Goal: Task Accomplishment & Management: Manage account settings

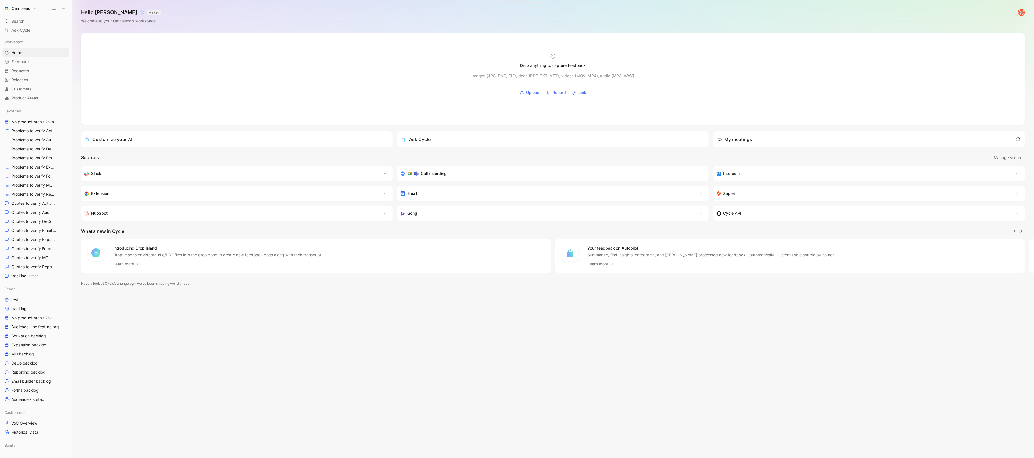
scroll to position [0, 0]
click at [18, 274] on span "tracking Other" at bounding box center [24, 276] width 26 height 6
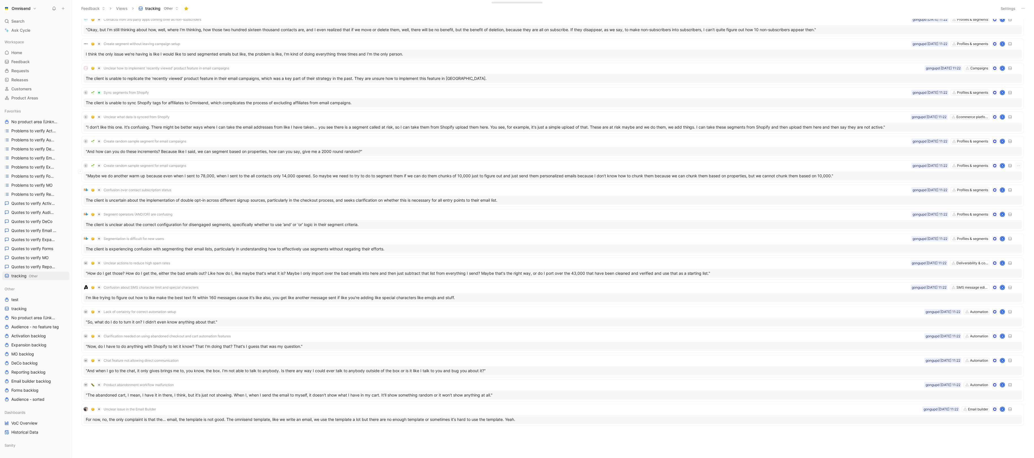
scroll to position [357, 0]
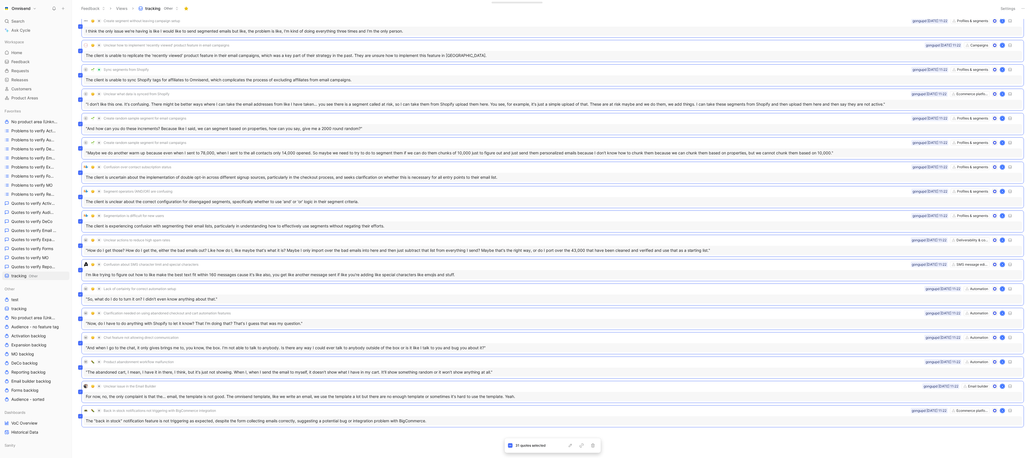
click at [379, 440] on div "C Audience size discrepancy when excluding regions Profiles & segments gongupd …" at bounding box center [552, 238] width 955 height 438
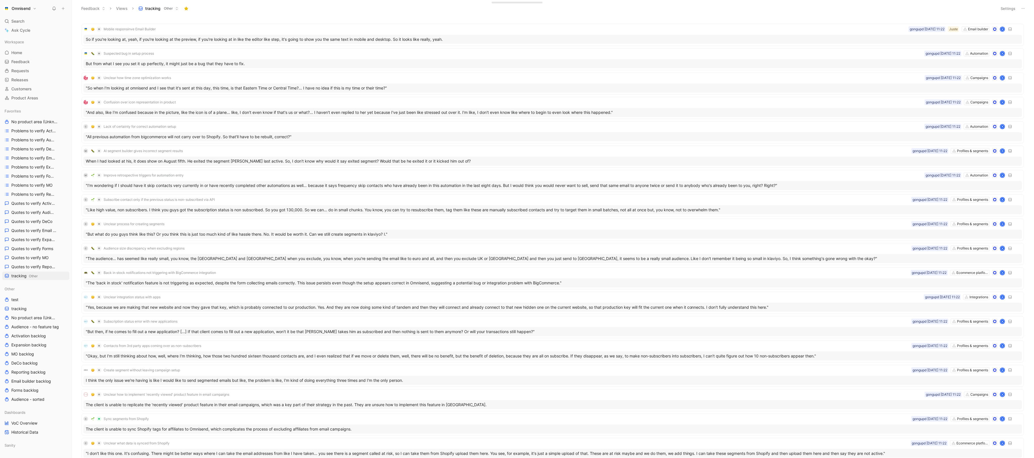
click at [1002, 7] on button "Settings" at bounding box center [1008, 9] width 20 height 8
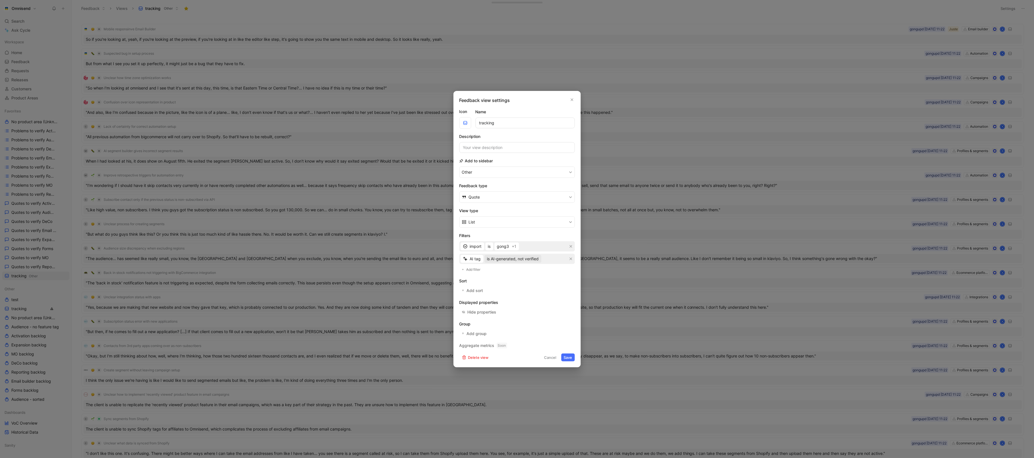
click at [537, 260] on span "is AI-generated, not verified" at bounding box center [513, 258] width 52 height 7
click at [535, 277] on span "is AI-generated, user-verified" at bounding box center [514, 279] width 54 height 5
click at [571, 360] on button "Save" at bounding box center [568, 357] width 14 height 8
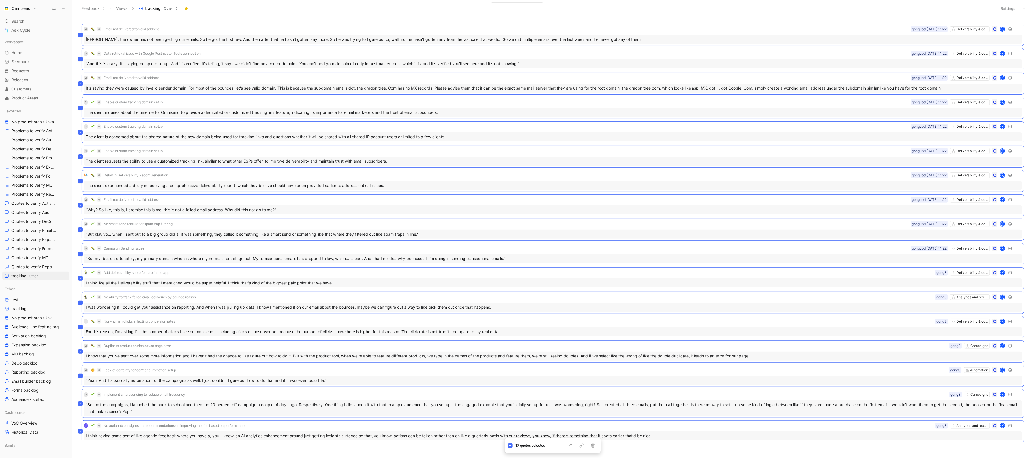
click at [1002, 10] on button "Settings" at bounding box center [1008, 9] width 20 height 8
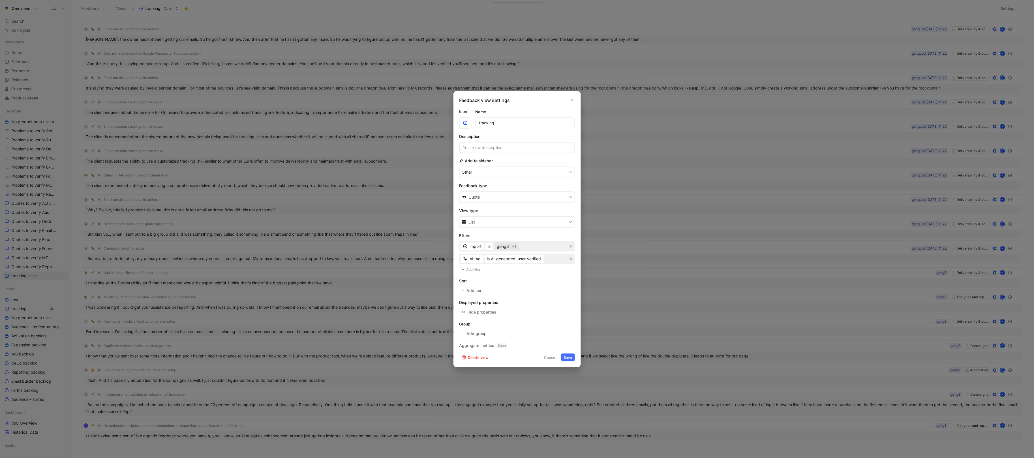
click at [509, 249] on span "gong3" at bounding box center [503, 246] width 12 height 7
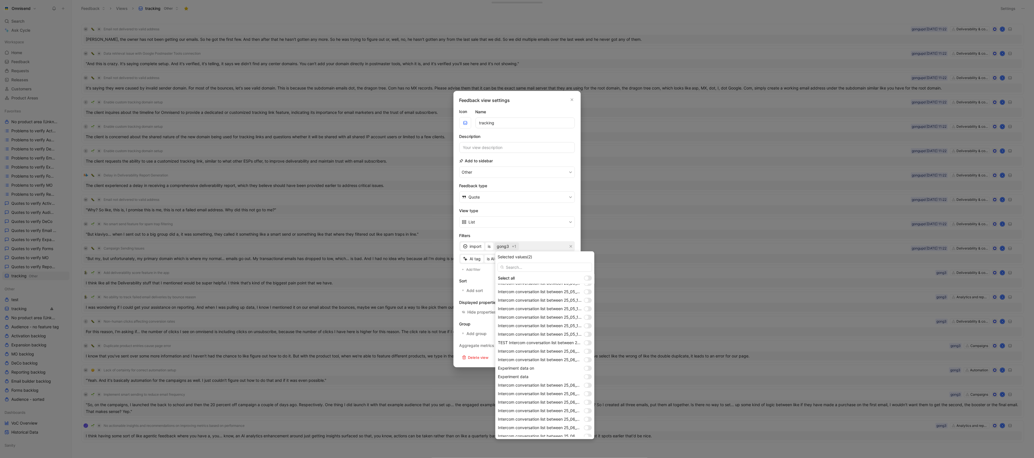
scroll to position [417, 0]
click at [586, 418] on div "gong3" at bounding box center [544, 416] width 99 height 8
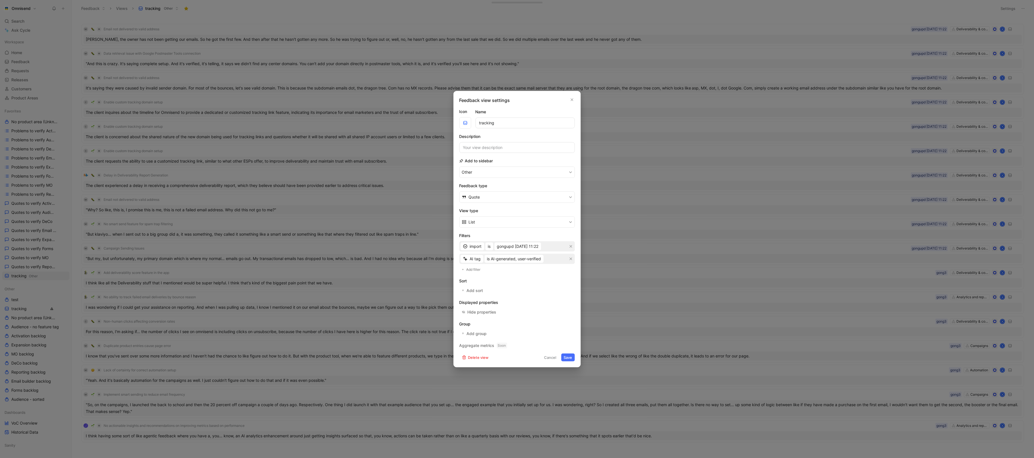
click at [568, 361] on button "Save" at bounding box center [568, 357] width 14 height 8
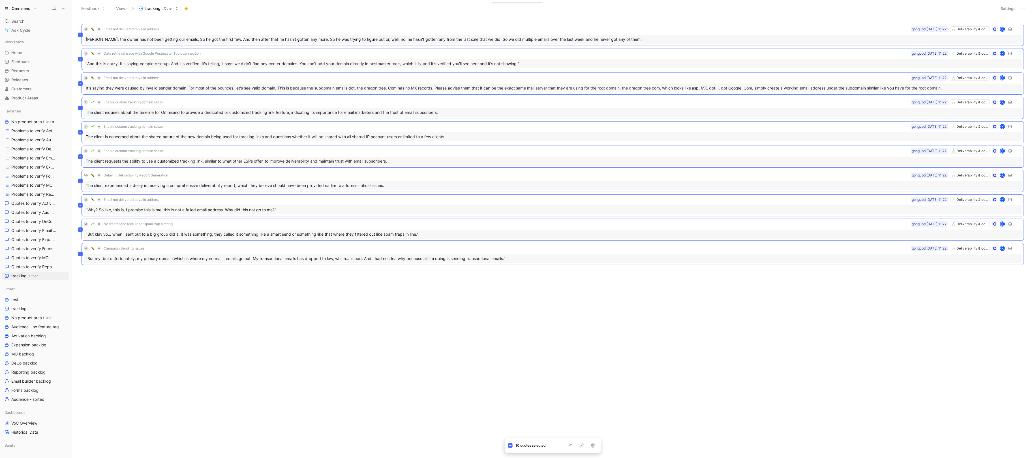
click at [397, 324] on div "M Email not delivered to valid address Deliverability & compliance gongupd [DAT…" at bounding box center [553, 238] width 954 height 438
click at [1006, 9] on button "Settings" at bounding box center [1008, 9] width 20 height 8
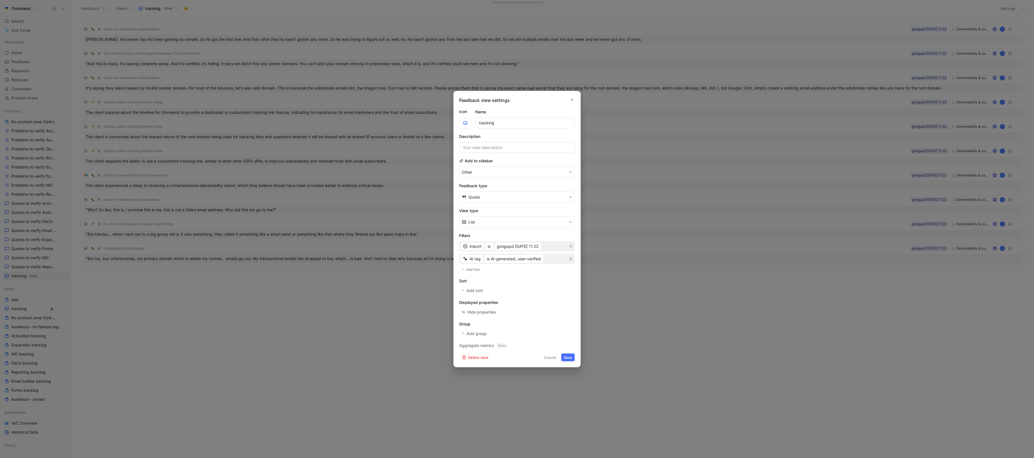
click at [691, 385] on div at bounding box center [517, 229] width 1034 height 458
